Goal: Obtain resource: Download file/media

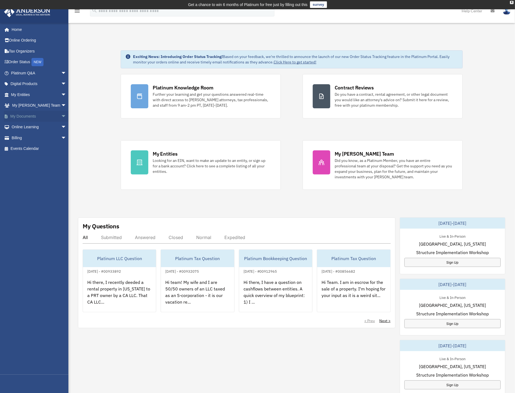
click at [31, 118] on link "My Documents arrow_drop_down" at bounding box center [39, 116] width 71 height 11
click at [61, 118] on span "arrow_drop_down" at bounding box center [66, 116] width 11 height 11
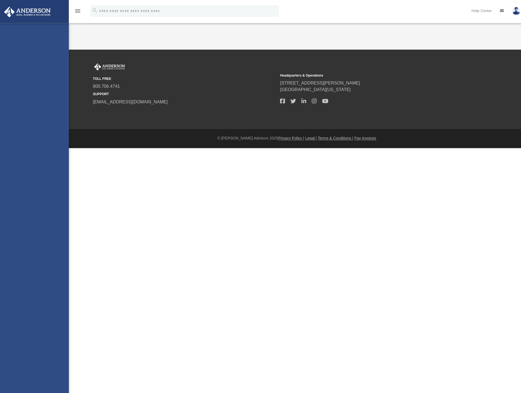
click at [22, 129] on div "[PERSON_NAME][EMAIL_ADDRESS][DOMAIN_NAME] Sign Out [PERSON_NAME][EMAIL_ADDRESS]…" at bounding box center [34, 219] width 68 height 393
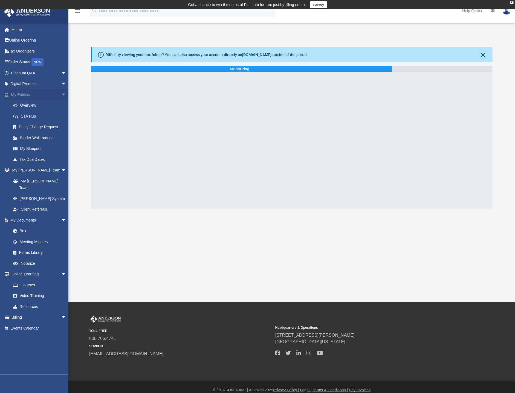
click at [61, 95] on span "arrow_drop_down" at bounding box center [66, 94] width 11 height 11
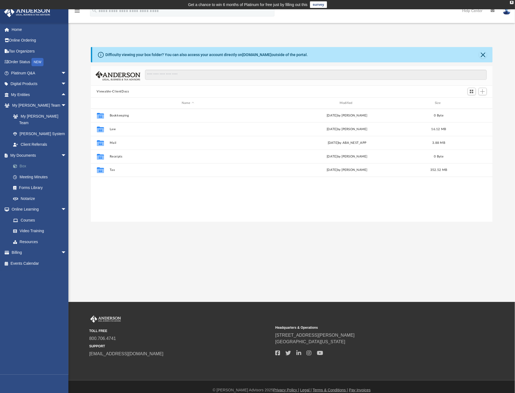
scroll to position [118, 396]
click at [25, 161] on link "Box" at bounding box center [41, 166] width 67 height 11
click at [24, 161] on link "Box" at bounding box center [41, 166] width 67 height 11
click at [113, 171] on button "Tax" at bounding box center [187, 170] width 157 height 4
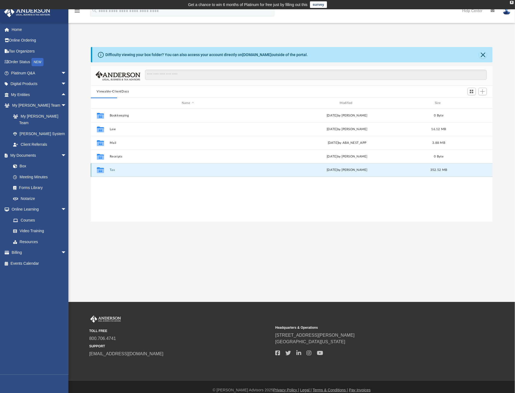
click at [112, 172] on button "Tax" at bounding box center [187, 170] width 157 height 4
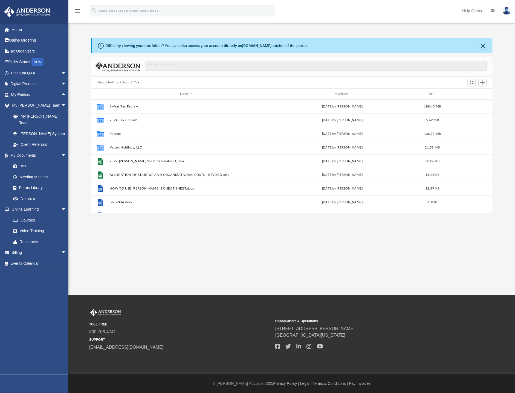
scroll to position [0, 0]
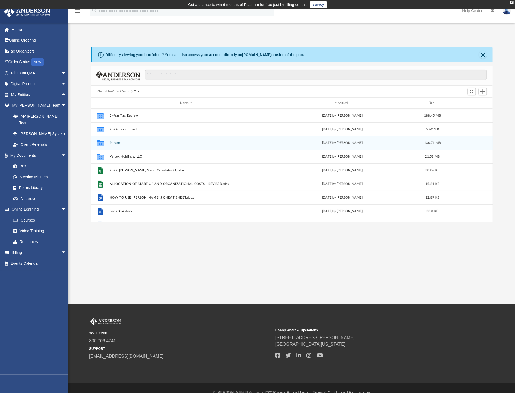
click at [120, 143] on button "Personal" at bounding box center [186, 143] width 154 height 4
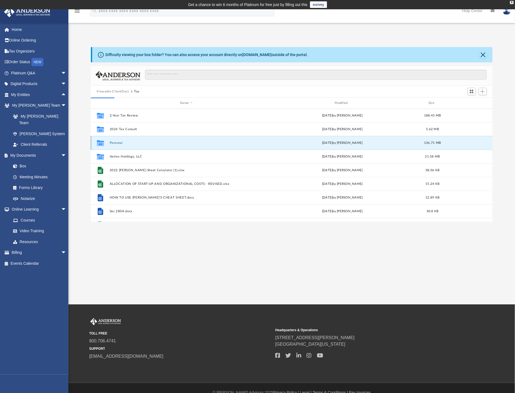
click at [115, 143] on button "Personal" at bounding box center [186, 143] width 154 height 4
click at [107, 143] on div "Collaborated Folder" at bounding box center [100, 142] width 14 height 9
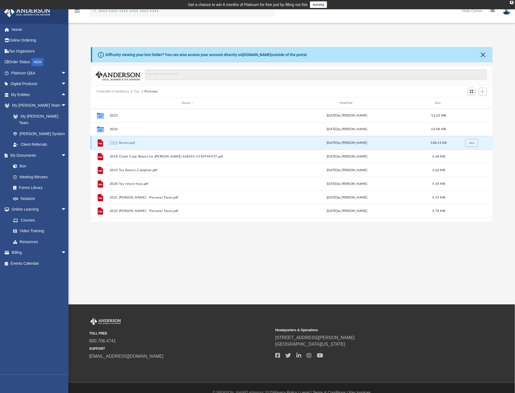
click at [107, 143] on div "File" at bounding box center [100, 142] width 14 height 9
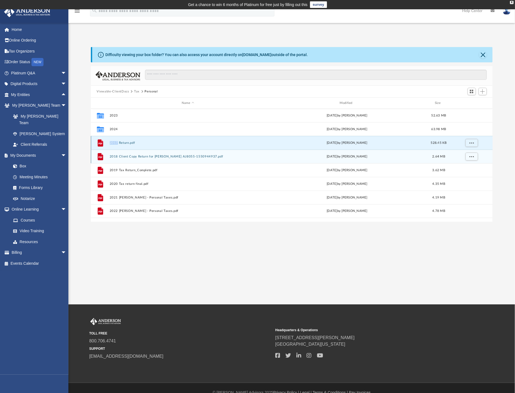
scroll to position [9, 0]
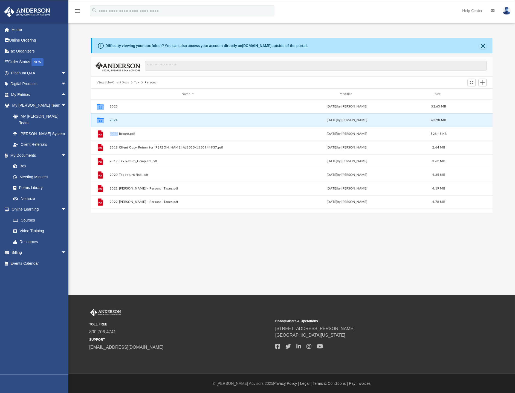
click at [121, 120] on button "2024" at bounding box center [187, 120] width 157 height 4
click at [116, 123] on div "Collaborated Folder 2024 [DATE] by [PERSON_NAME] 63.98 MB" at bounding box center [292, 120] width 402 height 14
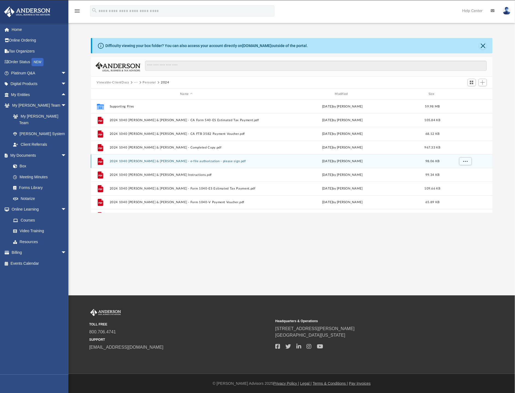
click at [162, 167] on div "File 2024 1040 [PERSON_NAME] & [PERSON_NAME] - e-file authorization - please si…" at bounding box center [292, 161] width 402 height 14
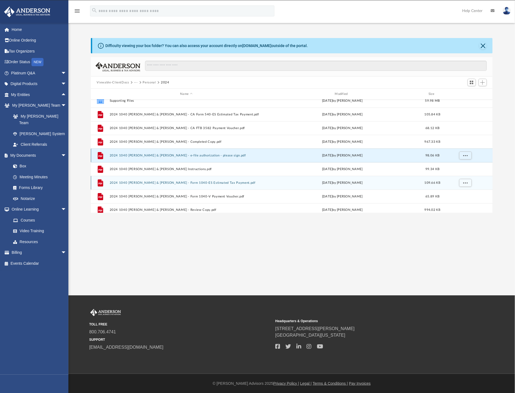
scroll to position [10, 0]
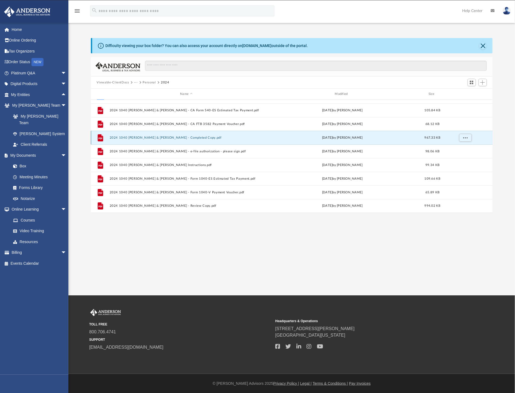
click at [178, 139] on button "2024 1040 [PERSON_NAME] & [PERSON_NAME] - Completed Copy.pdf" at bounding box center [186, 138] width 154 height 4
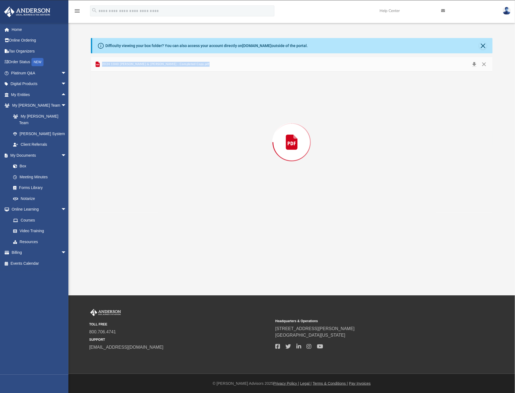
click at [178, 139] on div "Preview" at bounding box center [292, 142] width 402 height 141
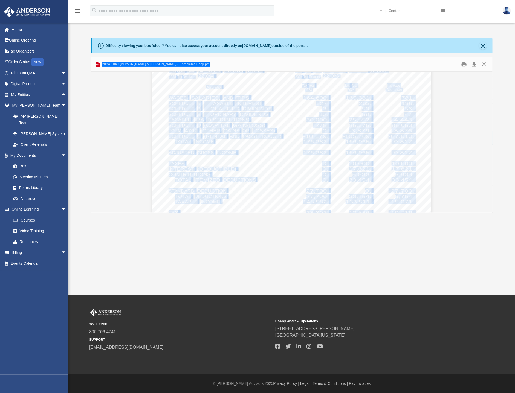
scroll to position [1190, 0]
